Goal: Check status

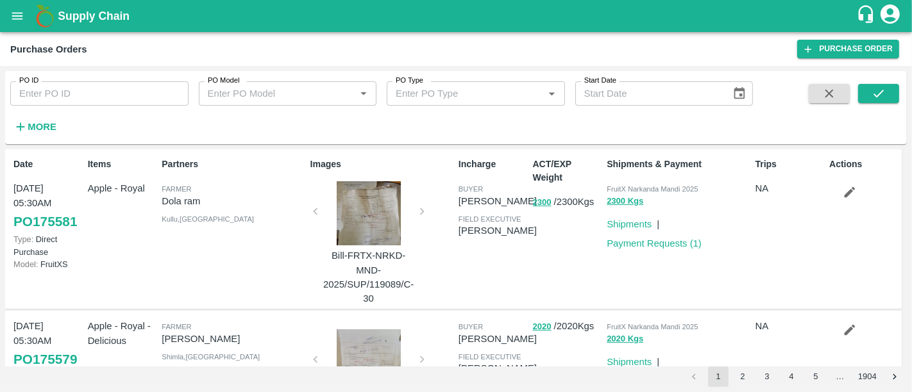
scroll to position [265, 0]
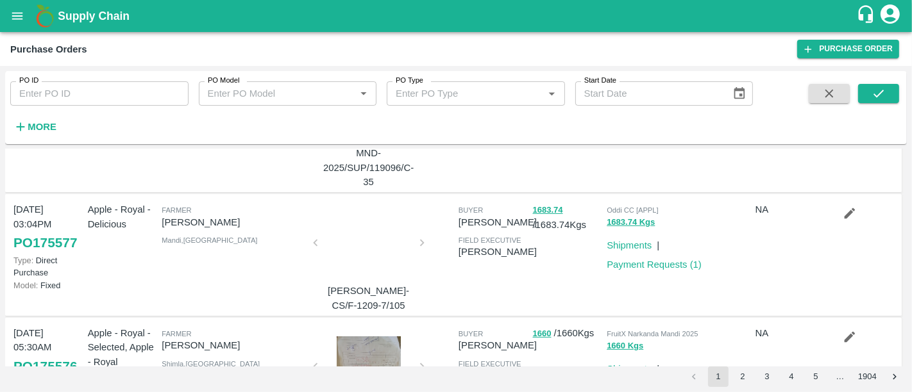
click at [116, 20] on b "Supply Chain" at bounding box center [94, 16] width 72 height 13
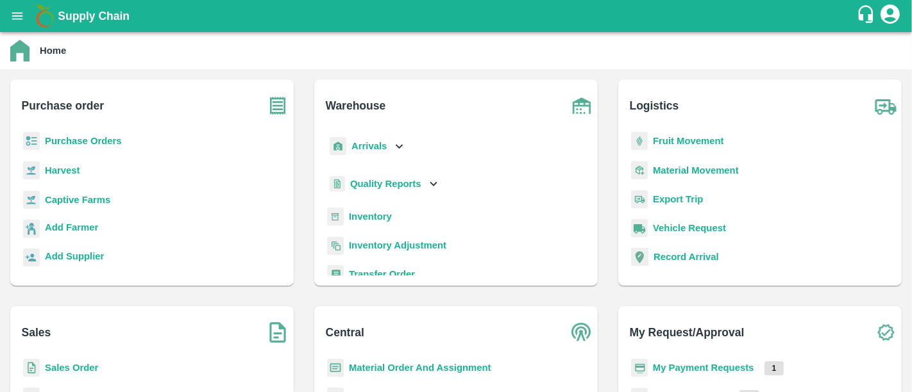
click at [688, 365] on b "My Payment Requests" at bounding box center [703, 368] width 101 height 10
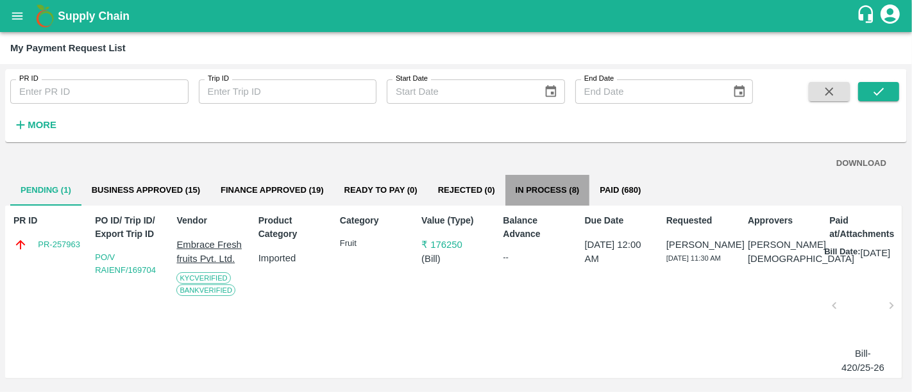
click at [562, 187] on button "In Process (8)" at bounding box center [547, 190] width 85 height 31
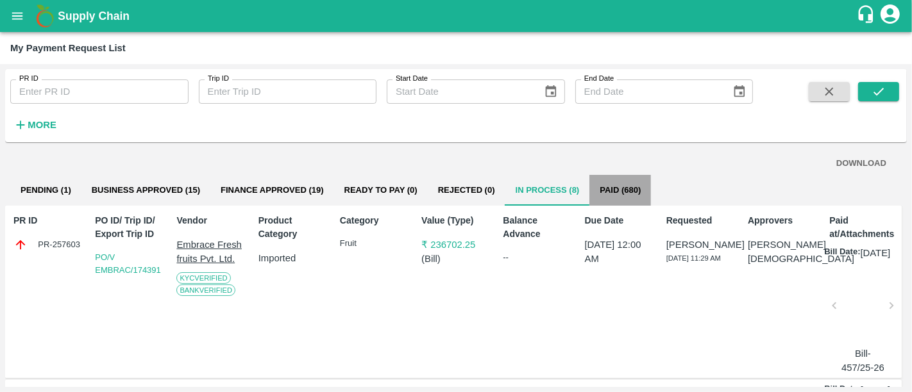
click at [617, 197] on button "Paid (680)" at bounding box center [620, 190] width 62 height 31
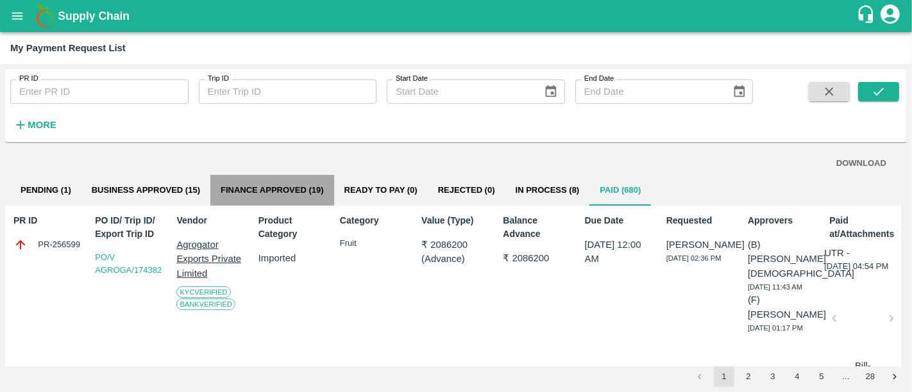
click at [226, 180] on button "Finance Approved (19)" at bounding box center [272, 190] width 124 height 31
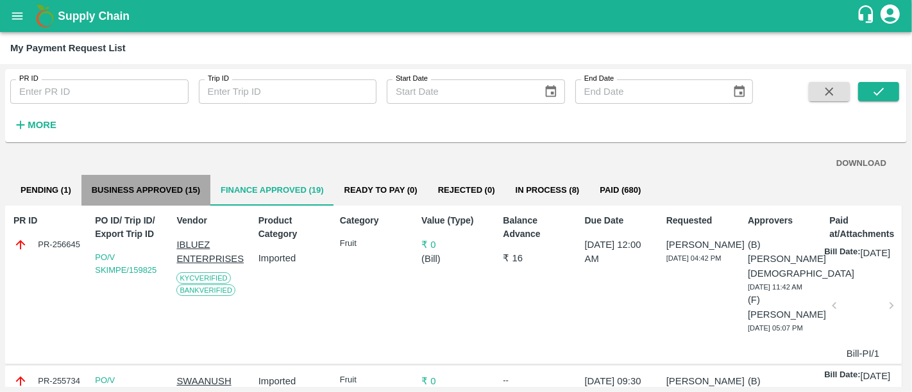
click at [192, 192] on button "Business Approved (15)" at bounding box center [145, 190] width 129 height 31
